Goal: Task Accomplishment & Management: Use online tool/utility

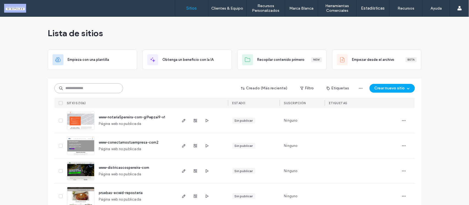
click at [96, 87] on input at bounding box center [88, 88] width 69 height 10
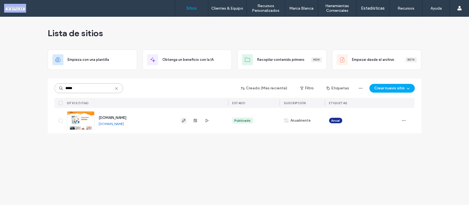
type input "*****"
click at [185, 120] on icon "button" at bounding box center [184, 121] width 4 height 4
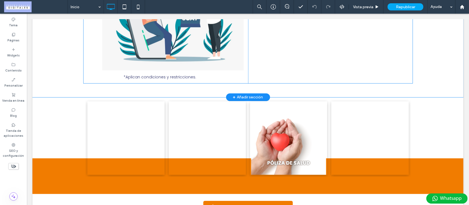
scroll to position [69, 0]
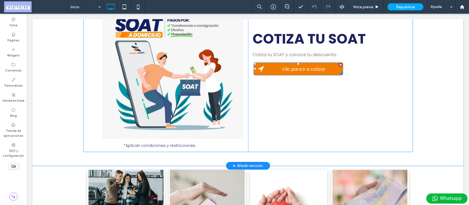
click at [324, 70] on span "Clic para ir a cotizar" at bounding box center [303, 69] width 47 height 12
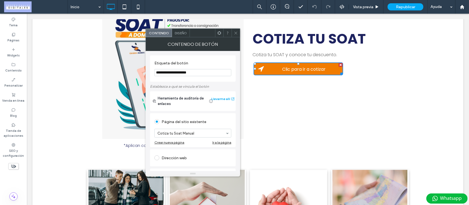
click at [237, 35] on icon at bounding box center [236, 33] width 4 height 4
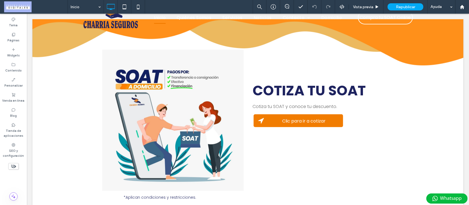
scroll to position [0, 0]
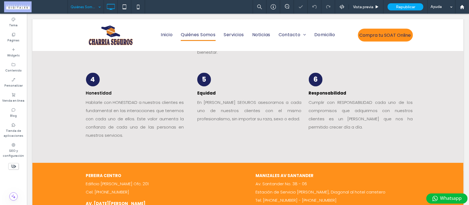
scroll to position [861, 0]
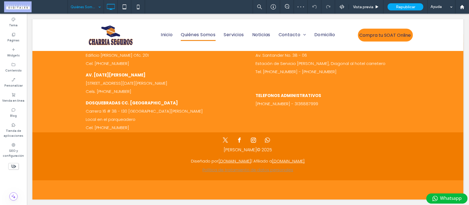
click at [86, 6] on input at bounding box center [84, 7] width 27 height 14
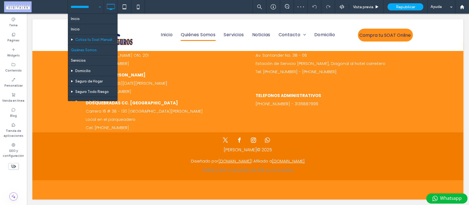
scroll to position [34, 0]
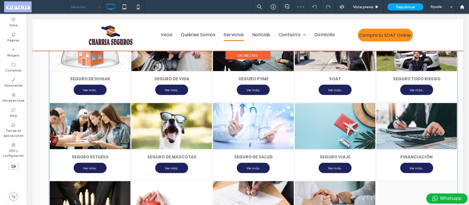
scroll to position [69, 0]
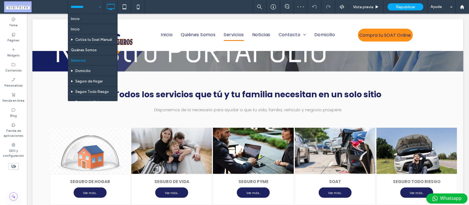
click at [79, 6] on input at bounding box center [84, 7] width 27 height 14
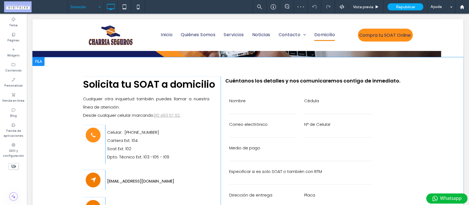
scroll to position [103, 0]
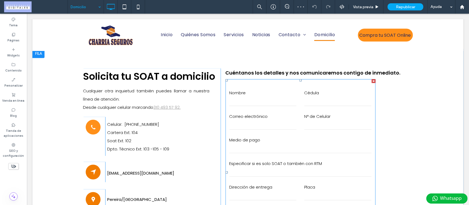
click at [355, 89] on label "Cédula" at bounding box center [337, 93] width 67 height 8
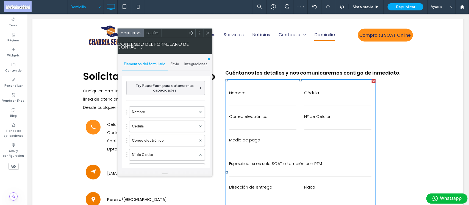
click at [175, 64] on span "Envío" at bounding box center [175, 64] width 9 height 4
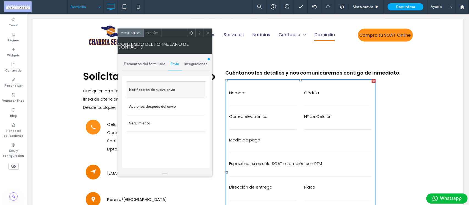
click at [171, 85] on label "Notificación de nuevo envío" at bounding box center [165, 90] width 73 height 11
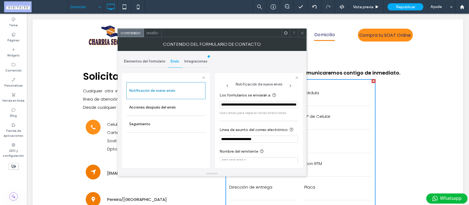
scroll to position [0, 32]
drag, startPoint x: 247, startPoint y: 121, endPoint x: 313, endPoint y: 107, distance: 67.5
click at [302, 34] on icon at bounding box center [302, 33] width 4 height 4
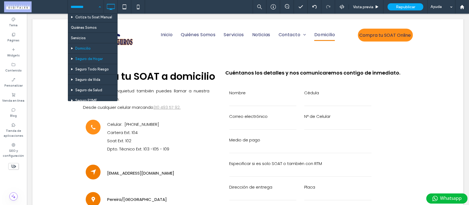
scroll to position [34, 0]
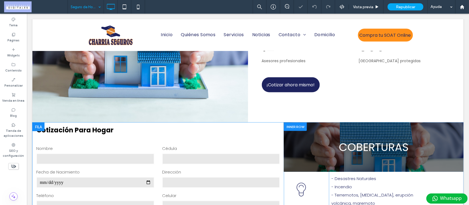
scroll to position [240, 0]
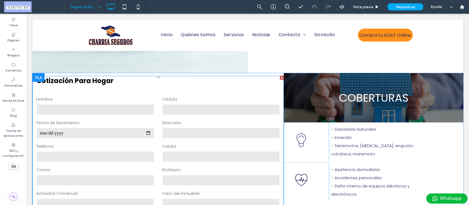
click at [235, 86] on div "**********" at bounding box center [157, 178] width 251 height 204
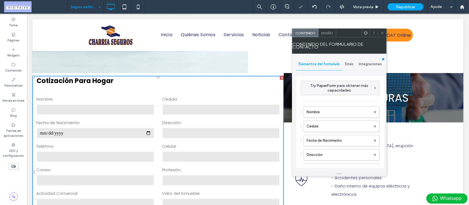
click at [350, 66] on span "Envío" at bounding box center [349, 64] width 9 height 4
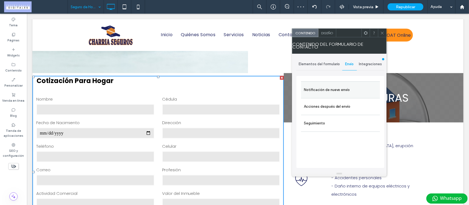
click at [352, 88] on label "Notificación de nuevo envío" at bounding box center [340, 90] width 73 height 11
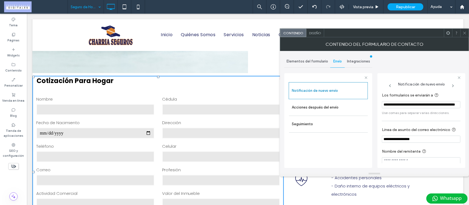
scroll to position [0, 24]
drag, startPoint x: 382, startPoint y: 106, endPoint x: 468, endPoint y: 105, distance: 86.2
click at [468, 105] on div "**********" at bounding box center [374, 111] width 189 height 120
click at [409, 106] on input "**********" at bounding box center [420, 105] width 76 height 8
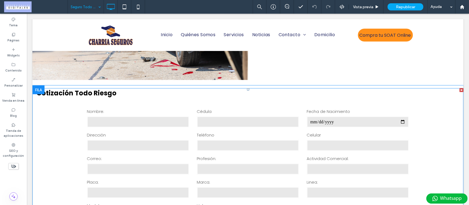
scroll to position [240, 0]
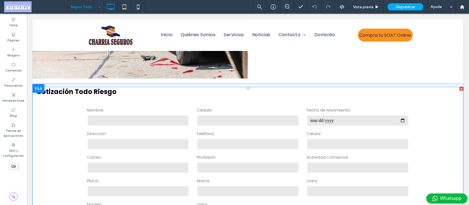
click at [191, 94] on h3 "Cotización todo riesgo" at bounding box center [247, 92] width 431 height 10
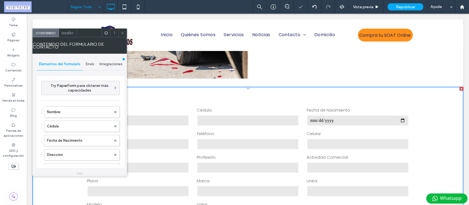
click at [90, 63] on span "Envío" at bounding box center [90, 64] width 9 height 4
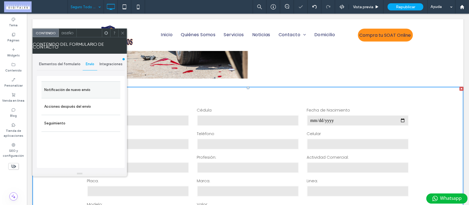
click at [82, 92] on label "Notificación de nuevo envío" at bounding box center [80, 90] width 73 height 11
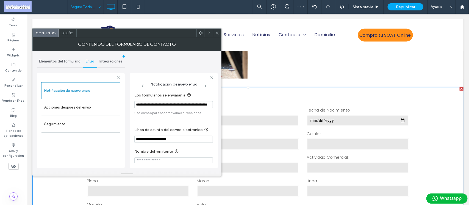
scroll to position [0, 24]
drag, startPoint x: 198, startPoint y: 105, endPoint x: 220, endPoint y: 105, distance: 21.7
click at [220, 105] on div "**********" at bounding box center [126, 111] width 189 height 120
drag, startPoint x: 153, startPoint y: 106, endPoint x: 119, endPoint y: 107, distance: 33.8
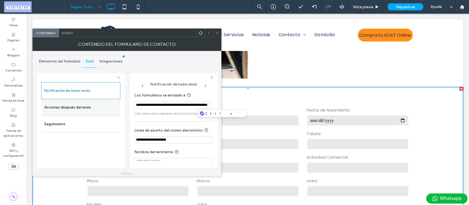
click at [119, 107] on div "**********" at bounding box center [81, 120] width 88 height 102
drag, startPoint x: 155, startPoint y: 105, endPoint x: 132, endPoint y: 108, distance: 22.7
click at [154, 105] on input "**********" at bounding box center [172, 105] width 76 height 8
click at [137, 106] on input "**********" at bounding box center [172, 105] width 76 height 8
drag, startPoint x: 136, startPoint y: 106, endPoint x: 185, endPoint y: 106, distance: 49.4
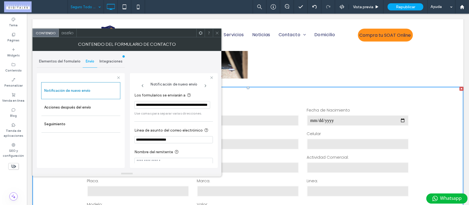
click at [185, 106] on input "**********" at bounding box center [172, 105] width 76 height 8
click at [217, 35] on span at bounding box center [217, 33] width 4 height 8
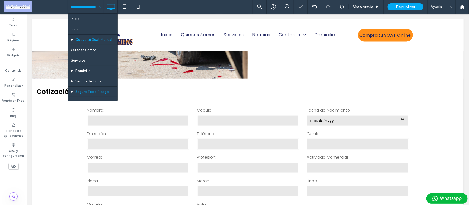
scroll to position [34, 0]
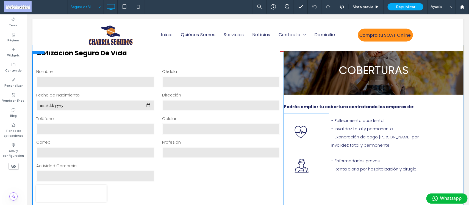
scroll to position [206, 0]
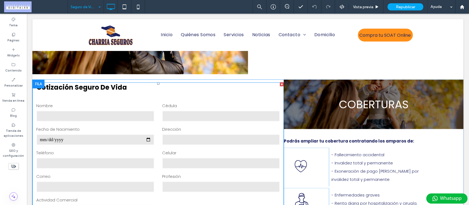
click at [189, 89] on h3 "Cotización seguro de vida" at bounding box center [157, 87] width 251 height 10
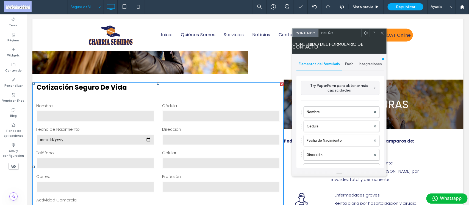
click at [347, 65] on span "Envío" at bounding box center [349, 64] width 9 height 4
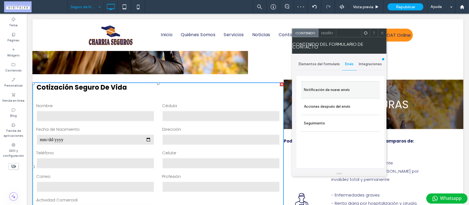
click at [341, 93] on label "Notificación de nuevo envío" at bounding box center [340, 90] width 73 height 11
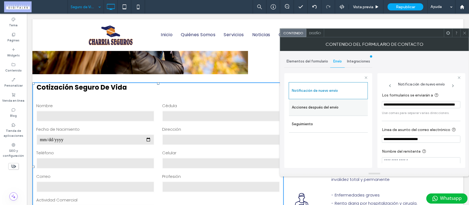
drag, startPoint x: 433, startPoint y: 104, endPoint x: 355, endPoint y: 109, distance: 79.0
click at [355, 109] on div "**********" at bounding box center [328, 120] width 88 height 102
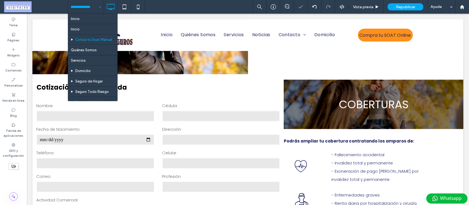
scroll to position [34, 0]
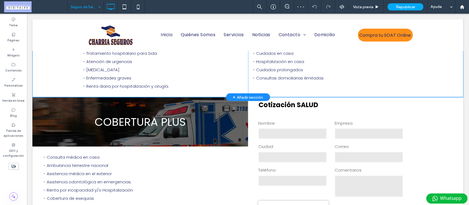
scroll to position [378, 0]
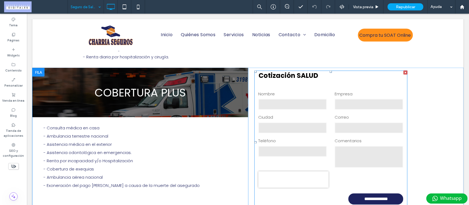
click at [377, 80] on div "**********" at bounding box center [330, 143] width 153 height 144
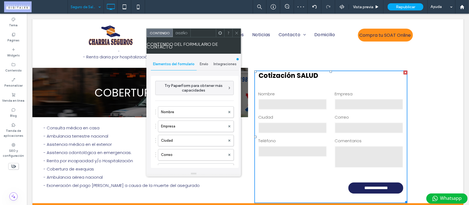
click at [205, 63] on span "Envío" at bounding box center [204, 64] width 9 height 4
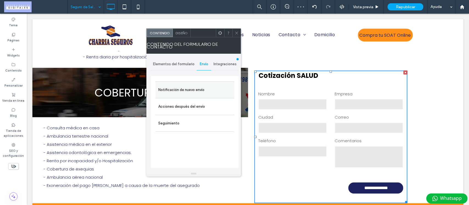
click at [188, 91] on label "Notificación de nuevo envío" at bounding box center [194, 90] width 73 height 11
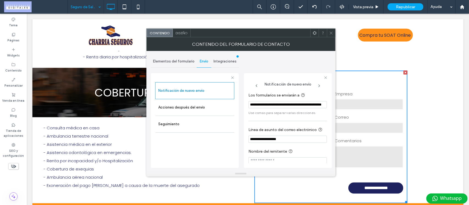
click at [329, 30] on span at bounding box center [331, 33] width 4 height 8
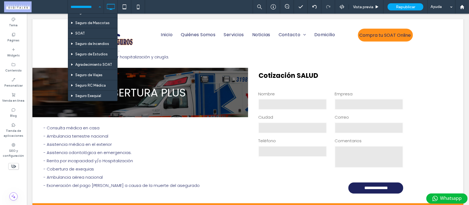
scroll to position [76, 0]
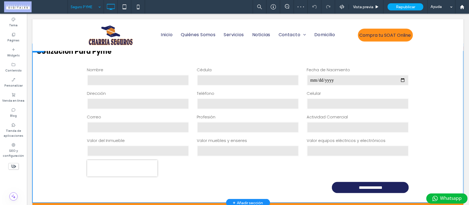
scroll to position [206, 0]
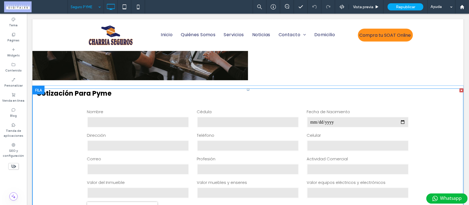
click at [218, 101] on form "**********" at bounding box center [248, 173] width 330 height 144
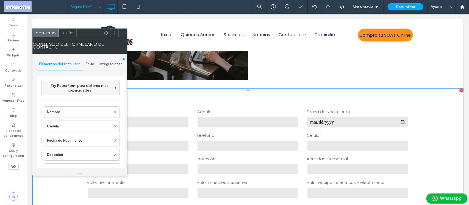
click at [89, 60] on div "Envío" at bounding box center [90, 64] width 15 height 12
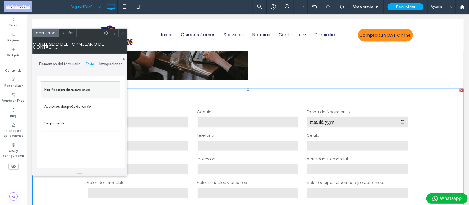
click at [75, 91] on label "Notificación de nuevo envío" at bounding box center [80, 90] width 73 height 11
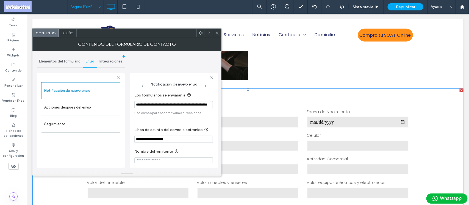
click at [215, 32] on icon at bounding box center [217, 33] width 4 height 4
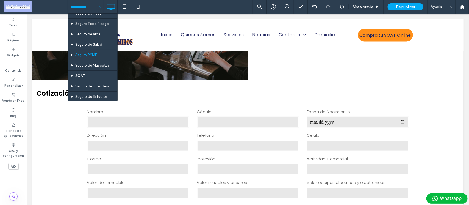
scroll to position [69, 0]
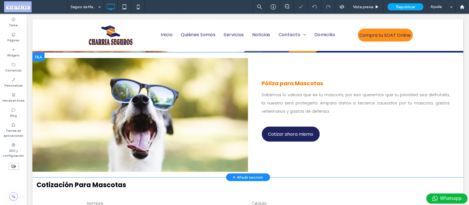
scroll to position [206, 0]
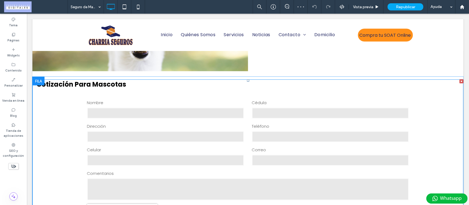
click at [311, 93] on form "**********" at bounding box center [248, 169] width 330 height 155
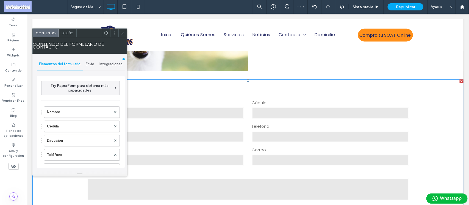
click at [92, 63] on span "Envío" at bounding box center [90, 64] width 9 height 4
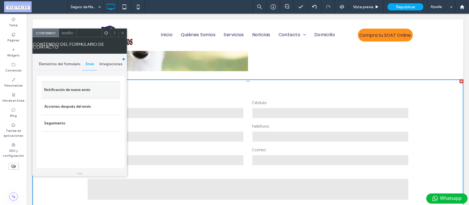
click at [84, 91] on label "Notificación de nuevo envío" at bounding box center [80, 90] width 73 height 11
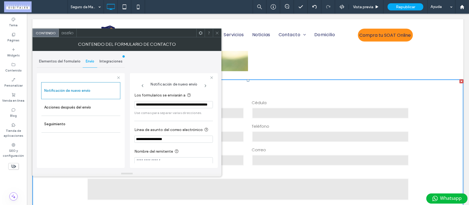
click at [219, 32] on icon at bounding box center [217, 33] width 4 height 4
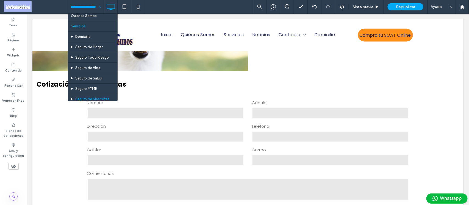
scroll to position [69, 0]
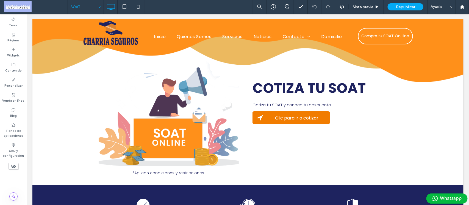
click at [99, 9] on div "SOAT" at bounding box center [86, 7] width 36 height 14
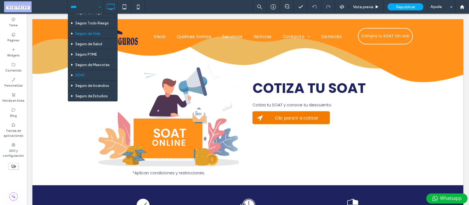
scroll to position [103, 0]
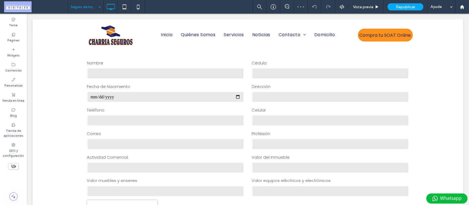
scroll to position [309, 0]
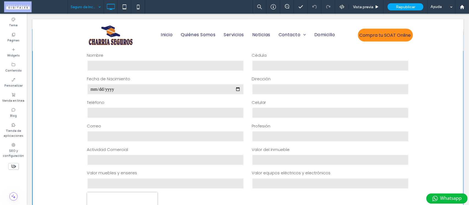
click at [318, 52] on label "Cédula" at bounding box center [330, 55] width 157 height 8
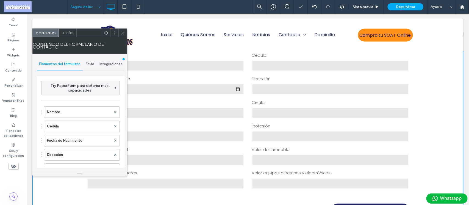
click at [90, 64] on span "Envío" at bounding box center [90, 64] width 9 height 4
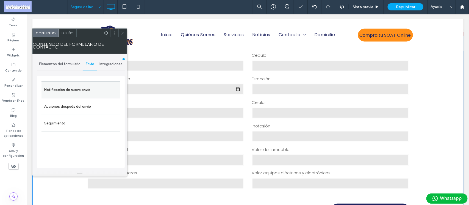
click at [87, 85] on label "Notificación de nuevo envío" at bounding box center [80, 90] width 73 height 11
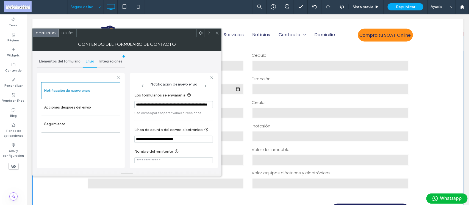
scroll to position [0, 24]
drag, startPoint x: 187, startPoint y: 104, endPoint x: 216, endPoint y: 105, distance: 28.8
click at [216, 105] on div "**********" at bounding box center [174, 120] width 88 height 95
click at [214, 35] on div at bounding box center [217, 33] width 8 height 8
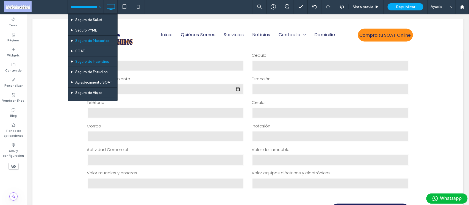
scroll to position [103, 0]
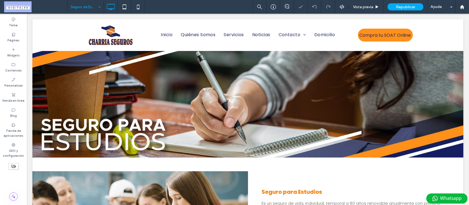
scroll to position [200, 0]
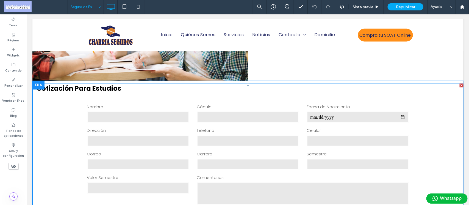
click at [272, 96] on form "**********" at bounding box center [248, 173] width 330 height 155
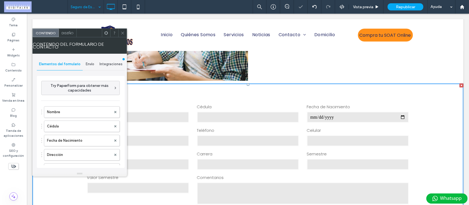
click at [88, 61] on div "Envío" at bounding box center [90, 64] width 15 height 12
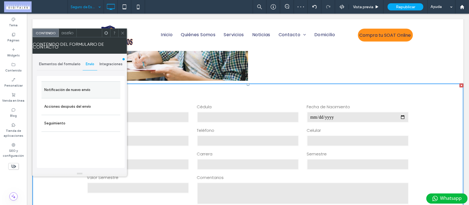
click at [76, 89] on label "Notificación de nuevo envío" at bounding box center [80, 90] width 73 height 11
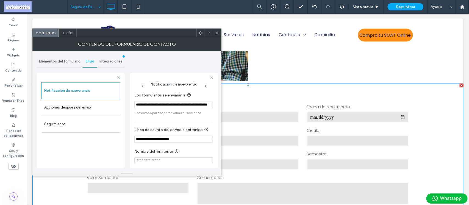
click at [218, 33] on icon at bounding box center [217, 33] width 4 height 4
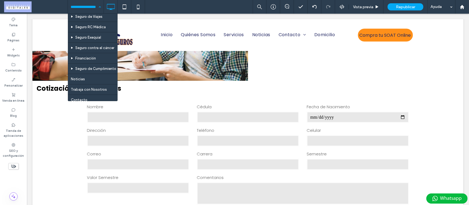
scroll to position [157, 0]
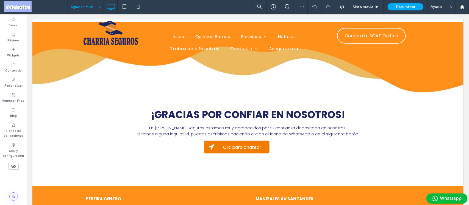
click at [93, 5] on input at bounding box center [84, 7] width 27 height 14
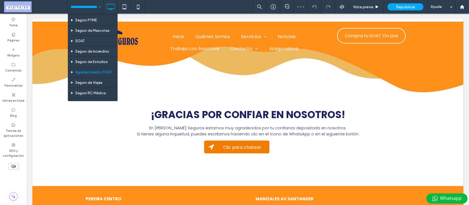
scroll to position [137, 0]
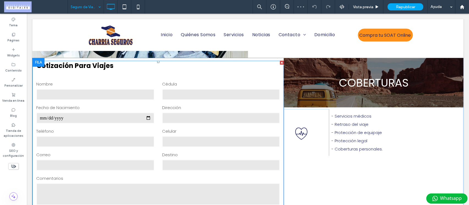
scroll to position [206, 0]
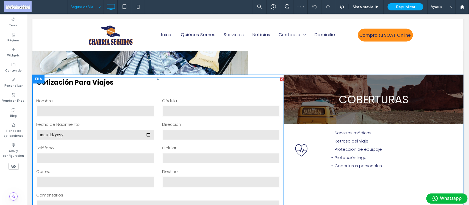
click at [191, 88] on div "**********" at bounding box center [157, 172] width 251 height 191
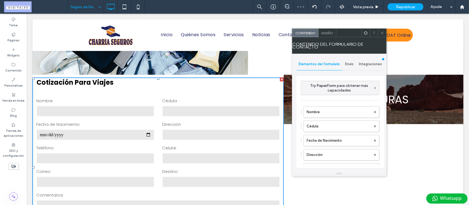
click at [351, 63] on span "Envío" at bounding box center [349, 64] width 9 height 4
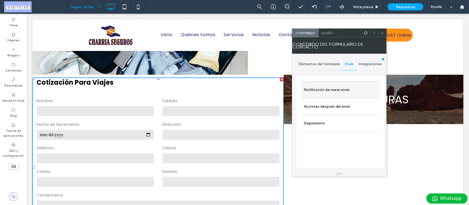
click at [331, 91] on label "Notificación de nuevo envío" at bounding box center [340, 90] width 73 height 11
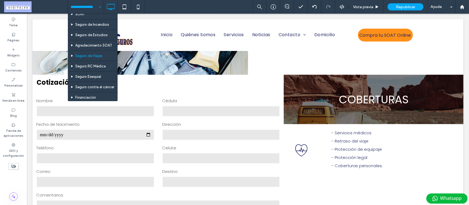
scroll to position [137, 0]
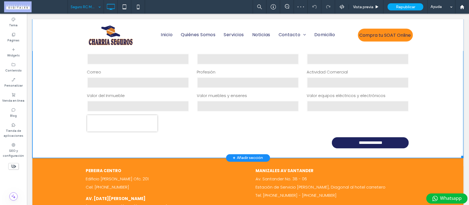
scroll to position [343, 0]
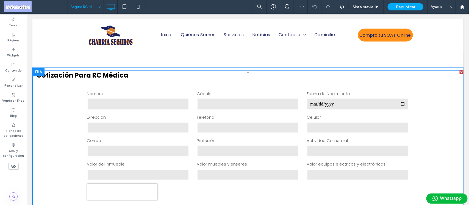
click at [257, 84] on form "**********" at bounding box center [248, 155] width 330 height 144
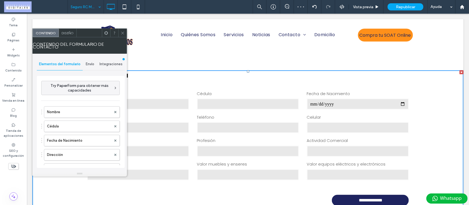
click at [90, 67] on div "Envío" at bounding box center [90, 64] width 15 height 12
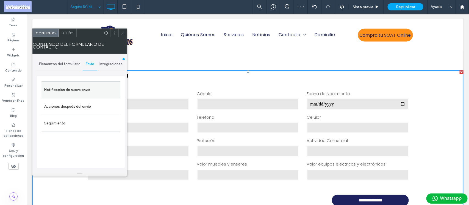
click at [82, 90] on label "Notificación de nuevo envío" at bounding box center [80, 90] width 73 height 11
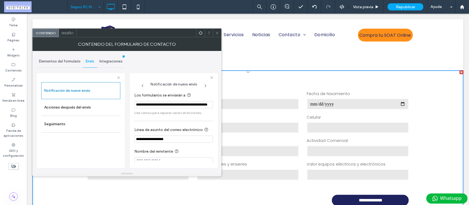
click at [217, 32] on icon at bounding box center [217, 33] width 4 height 4
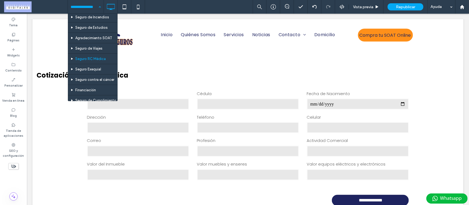
scroll to position [172, 0]
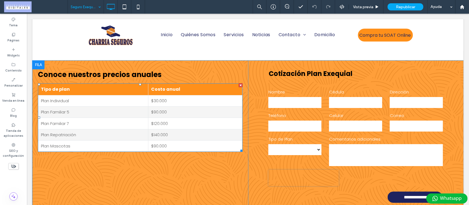
scroll to position [790, 0]
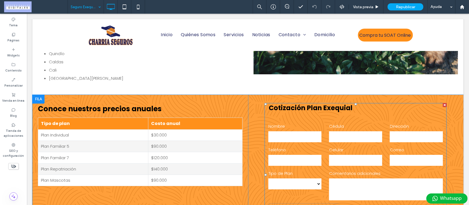
click at [387, 103] on h3 "Cotización plan exequial" at bounding box center [355, 108] width 182 height 10
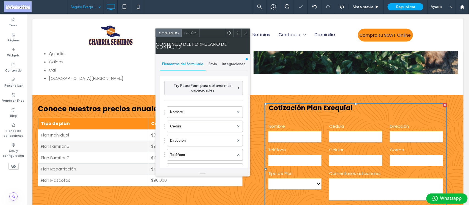
click at [215, 63] on span "Envío" at bounding box center [213, 64] width 9 height 4
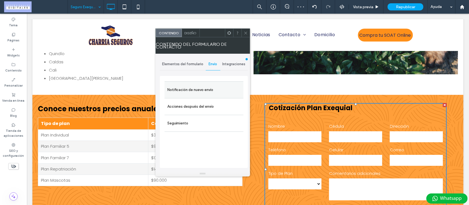
click at [208, 94] on label "Notificación de nuevo envío" at bounding box center [203, 90] width 73 height 11
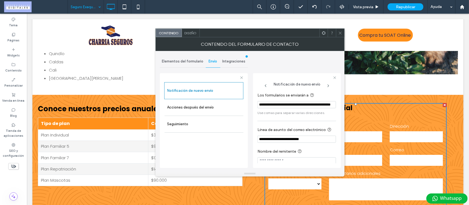
click at [341, 35] on icon at bounding box center [340, 33] width 4 height 4
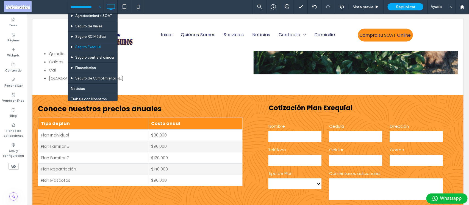
scroll to position [172, 0]
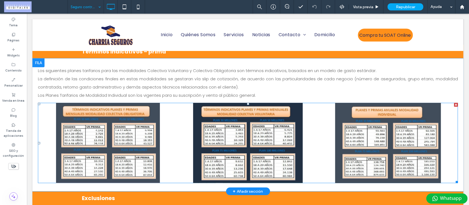
scroll to position [652, 0]
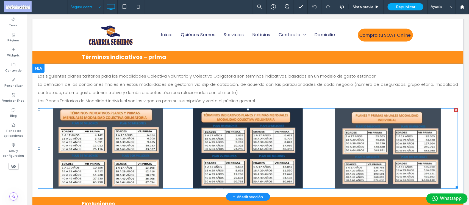
click at [89, 143] on link at bounding box center [108, 148] width 148 height 85
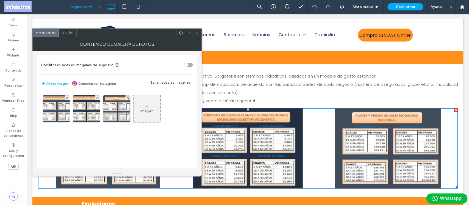
click at [197, 35] on span at bounding box center [197, 33] width 4 height 8
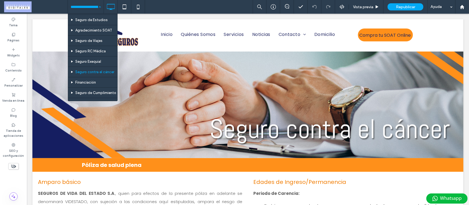
scroll to position [172, 0]
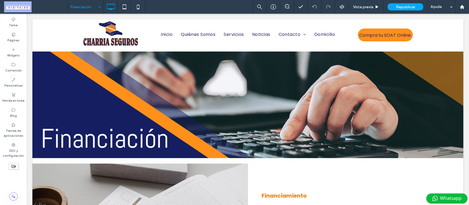
click at [93, 7] on input at bounding box center [84, 7] width 27 height 14
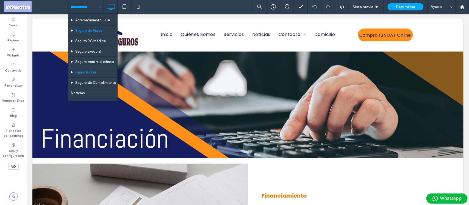
scroll to position [172, 0]
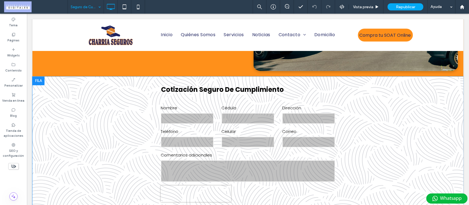
scroll to position [1484, 0]
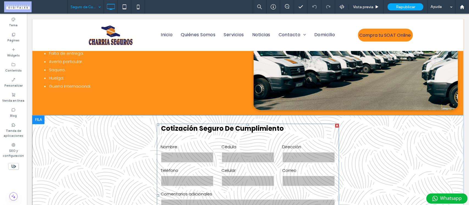
click at [302, 135] on div "**********" at bounding box center [248, 196] width 182 height 144
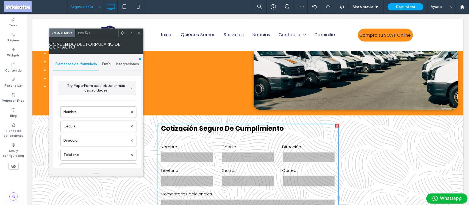
click at [105, 64] on span "Envío" at bounding box center [106, 64] width 9 height 4
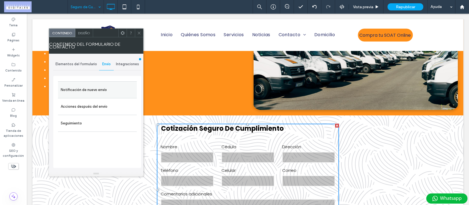
click at [108, 84] on div "Notificación de nuevo envío" at bounding box center [97, 90] width 79 height 17
click at [110, 87] on label "Notificación de nuevo envío" at bounding box center [97, 90] width 73 height 11
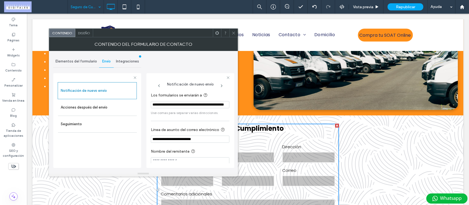
click at [232, 33] on icon at bounding box center [233, 33] width 4 height 4
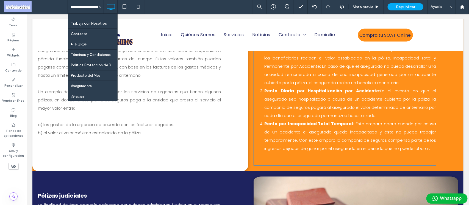
scroll to position [798, 0]
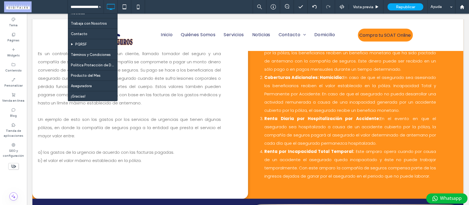
click at [178, 6] on div "Inicio Inicio Cotiza tu Soat Manual Quiénes Somos Servicios Domicilio Seguro de…" at bounding box center [268, 7] width 401 height 14
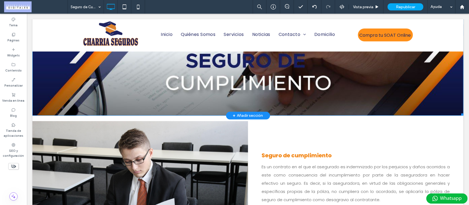
scroll to position [0, 0]
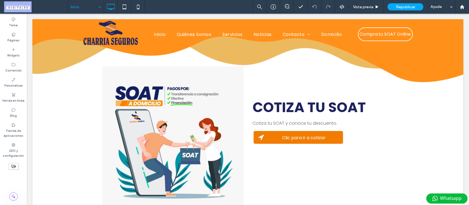
drag, startPoint x: 466, startPoint y: 29, endPoint x: 73, endPoint y: 14, distance: 393.5
click at [87, 7] on input at bounding box center [84, 7] width 27 height 14
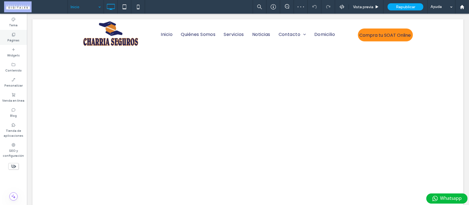
click at [15, 36] on icon at bounding box center [13, 34] width 4 height 4
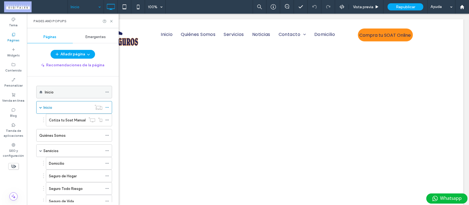
click at [69, 88] on div "Inicio" at bounding box center [74, 92] width 58 height 12
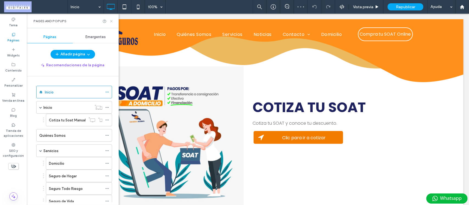
click at [112, 19] on icon at bounding box center [111, 21] width 4 height 4
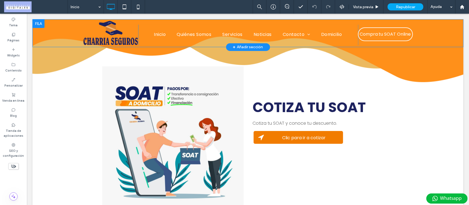
click at [34, 22] on div at bounding box center [38, 23] width 12 height 9
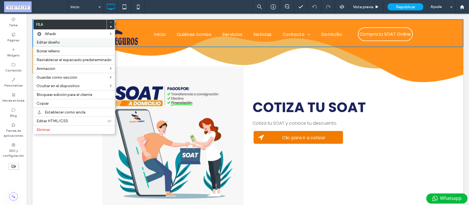
click at [46, 43] on span "Editar diseño" at bounding box center [48, 42] width 23 height 5
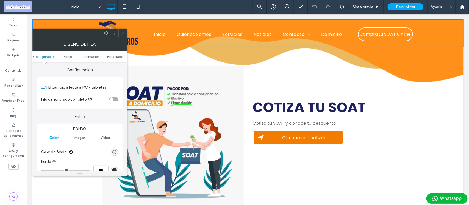
click at [81, 138] on span "Imagen" at bounding box center [80, 138] width 12 height 4
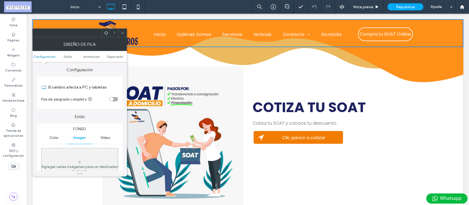
scroll to position [69, 0]
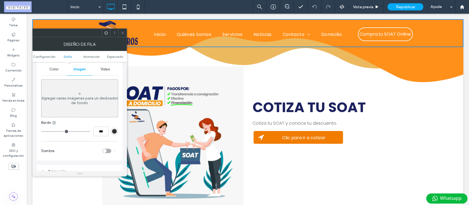
click at [124, 34] on icon at bounding box center [123, 33] width 4 height 4
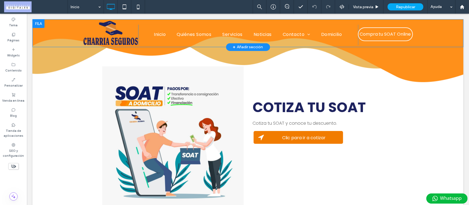
click at [455, 19] on div "Click To Paste Inicio Quiénes Somos Servicios Noticias Contacto Aseguradora Tra…" at bounding box center [247, 33] width 431 height 28
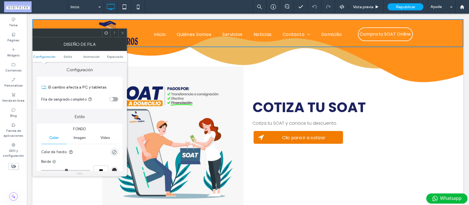
click at [124, 35] on icon at bounding box center [123, 33] width 4 height 4
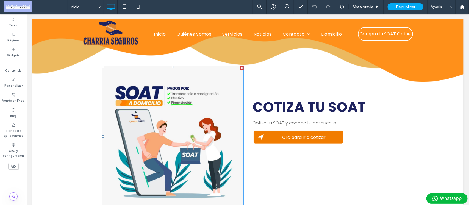
scroll to position [0, 0]
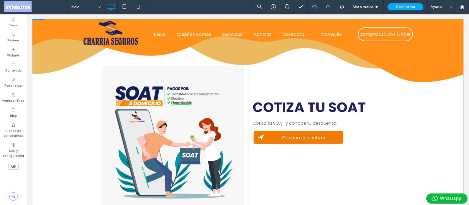
click at [38, 86] on div "*Aplican condiciones y restricciones. Click To Paste COTIZA TU SOAT Cotiza tu S…" at bounding box center [247, 122] width 431 height 223
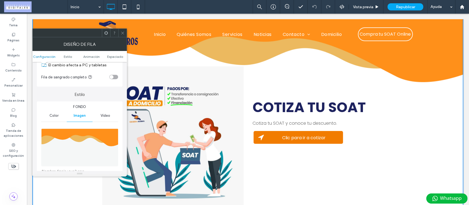
scroll to position [69, 0]
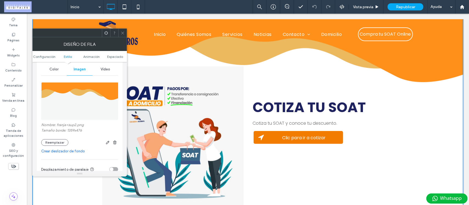
click at [121, 32] on icon at bounding box center [123, 33] width 4 height 4
